Goal: Task Accomplishment & Management: Use online tool/utility

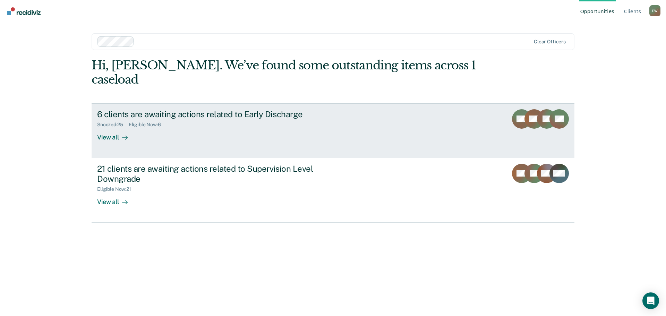
click at [118, 128] on div "View all" at bounding box center [116, 135] width 39 height 14
